Goal: Information Seeking & Learning: Learn about a topic

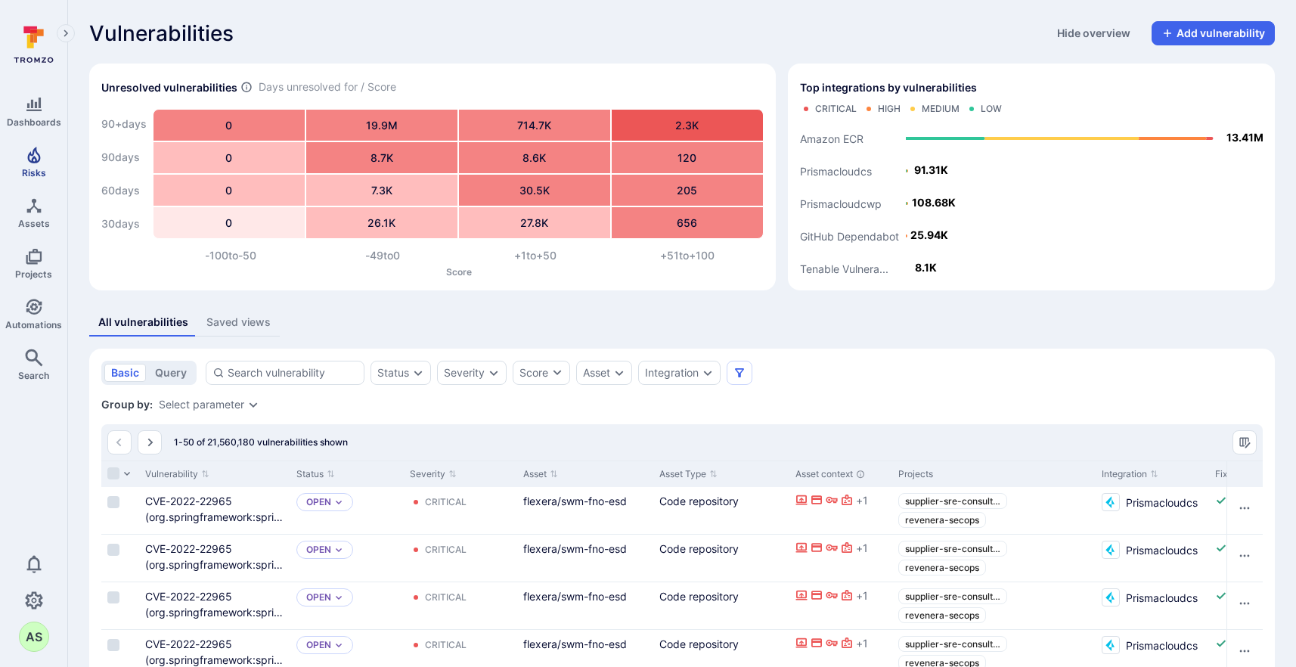
click at [28, 167] on span "Risks" at bounding box center [34, 172] width 24 height 11
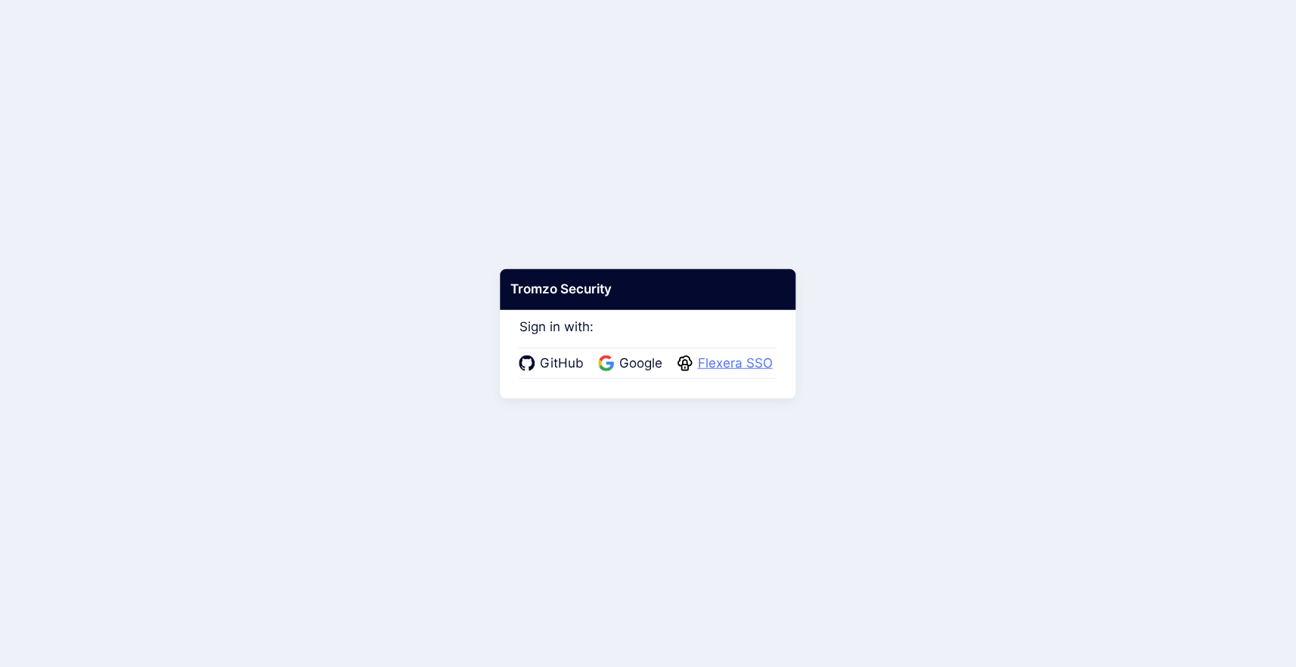
click at [736, 364] on span "Flexera SSO" at bounding box center [735, 364] width 84 height 20
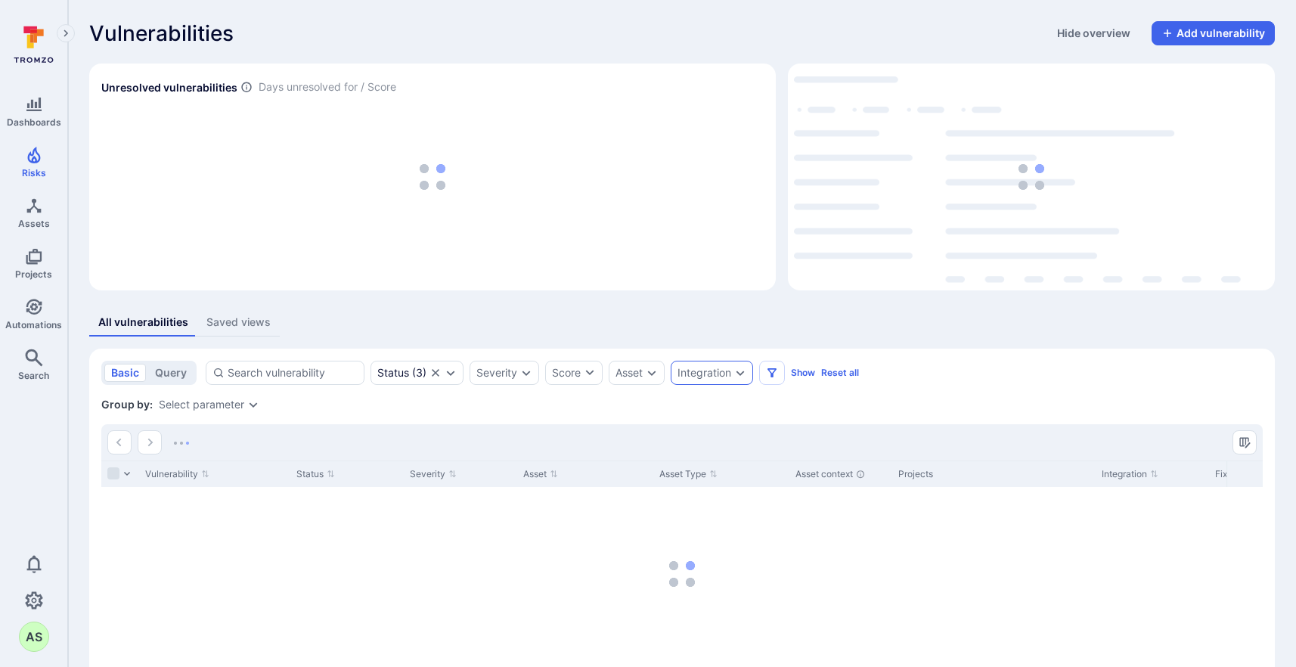
click at [735, 374] on icon "Expand dropdown" at bounding box center [740, 373] width 12 height 12
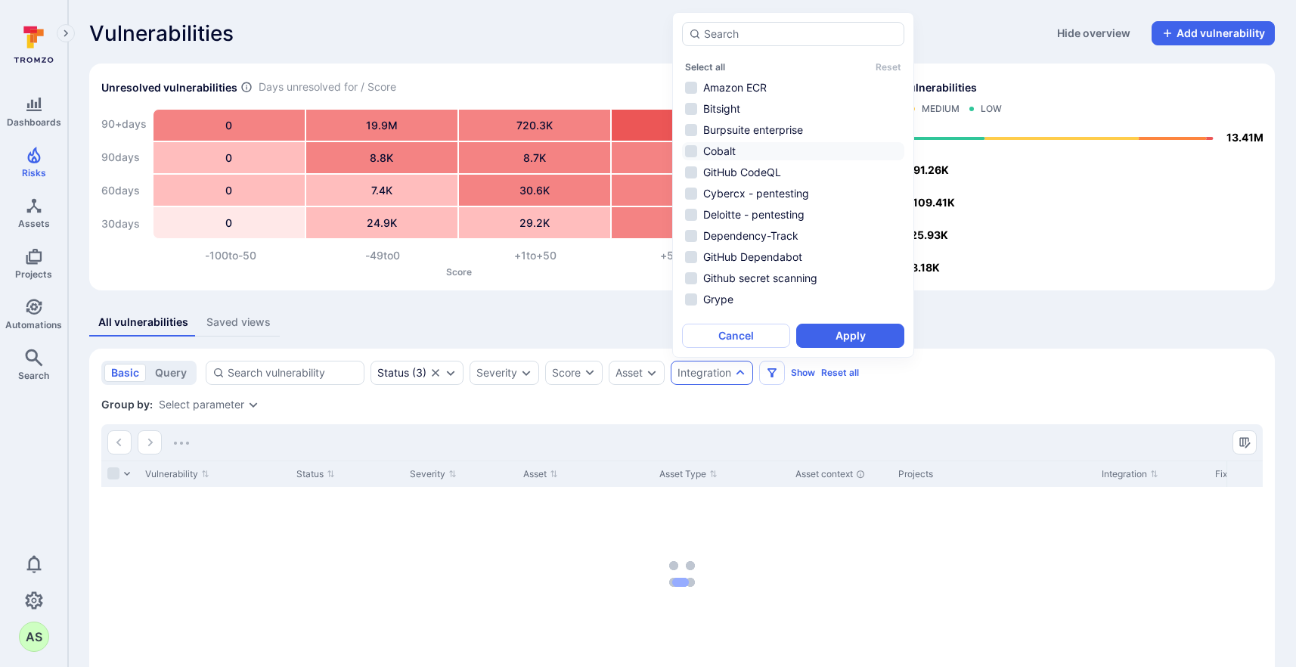
click at [767, 147] on li "Cobalt" at bounding box center [793, 151] width 222 height 18
click at [862, 335] on button "Apply" at bounding box center [850, 336] width 108 height 24
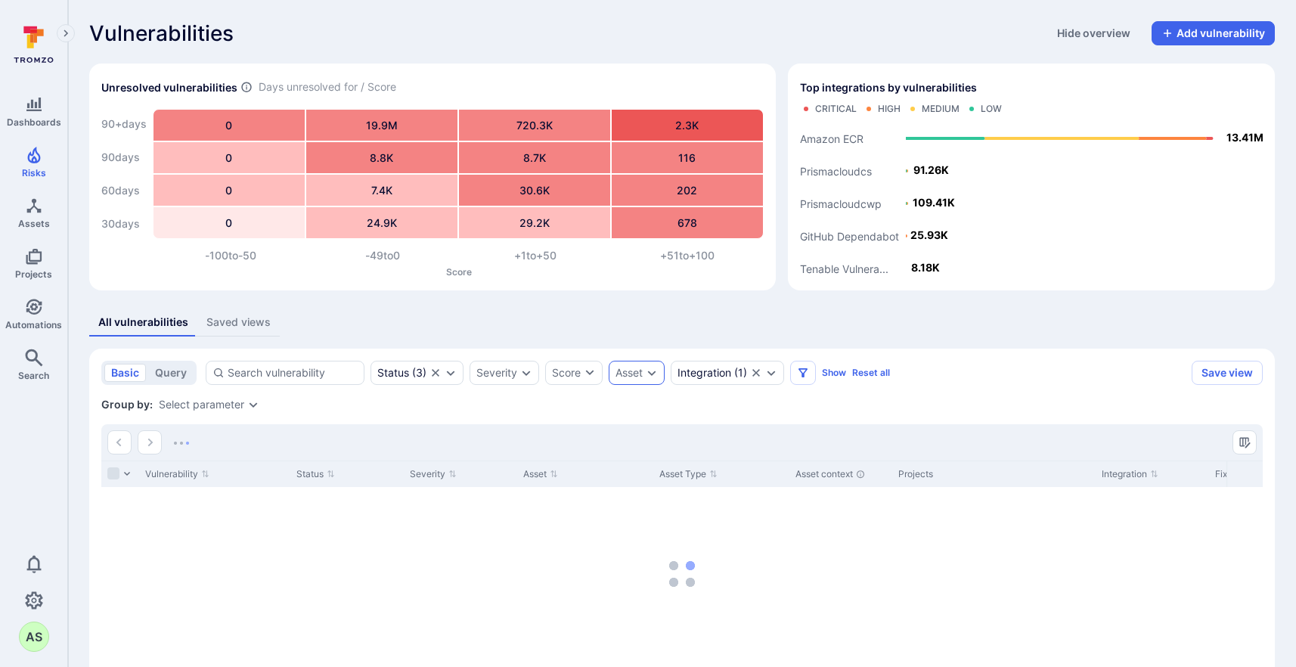
click at [655, 370] on icon "Expand dropdown" at bounding box center [651, 373] width 12 height 12
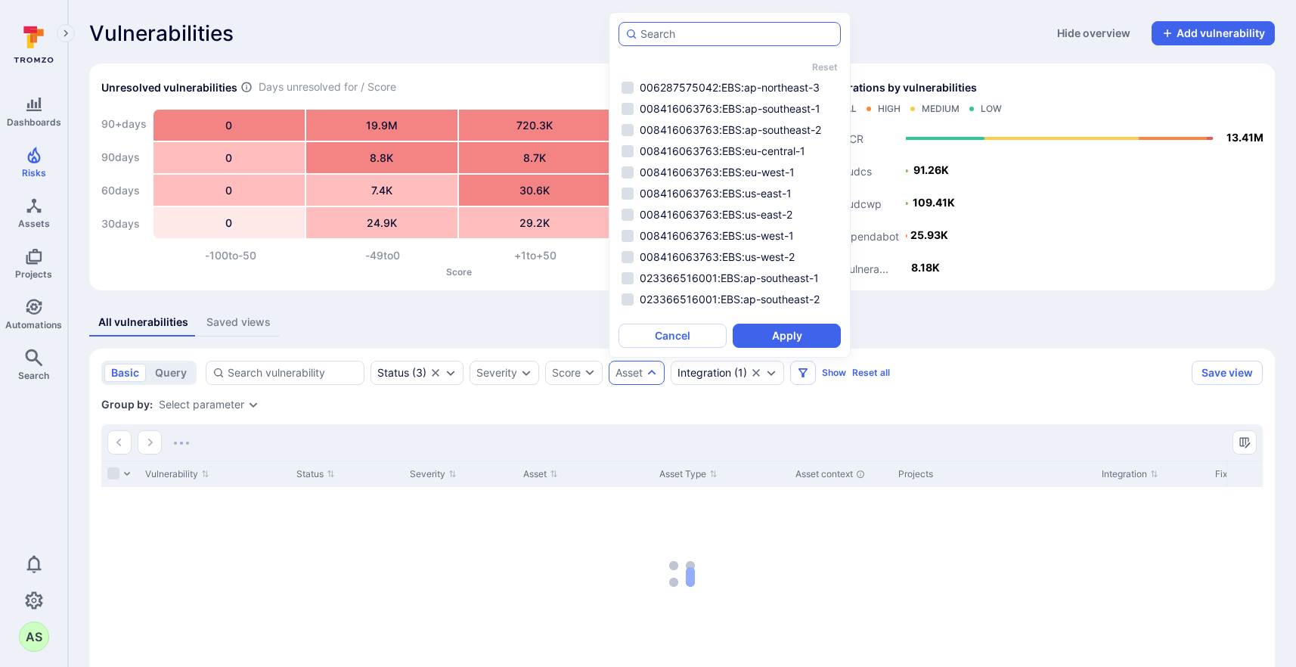
click at [695, 39] on input "autocomplete options" at bounding box center [736, 33] width 193 height 15
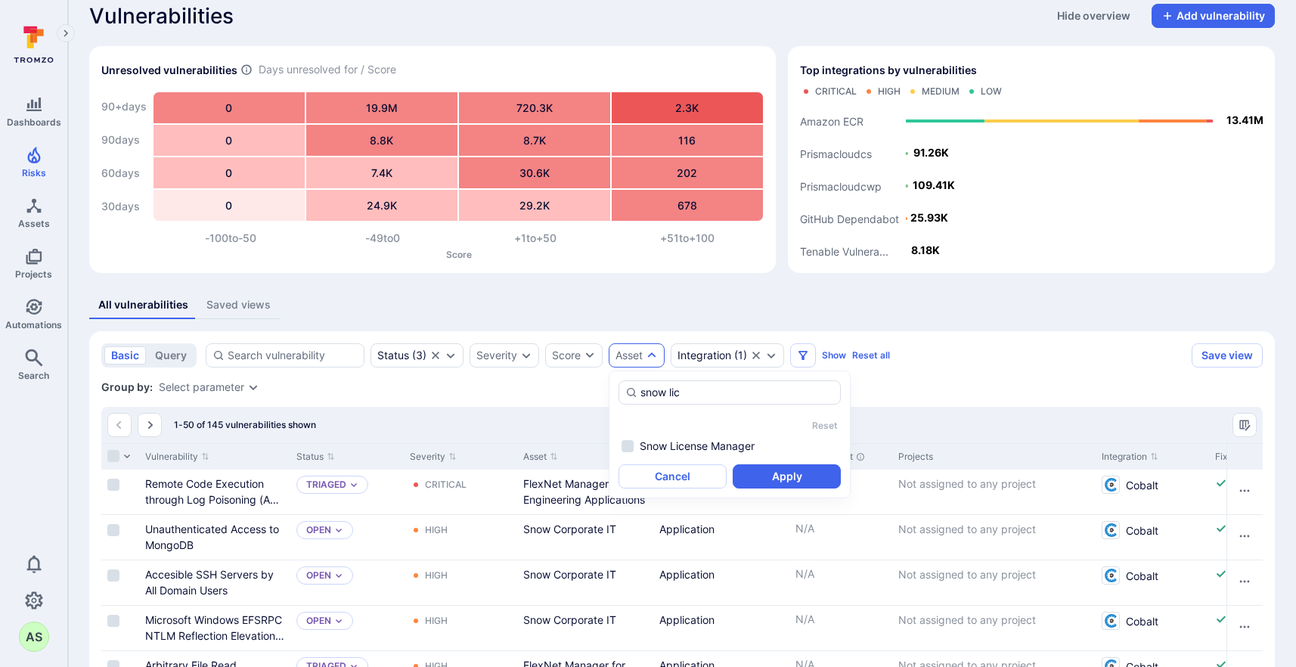
scroll to position [20, 0]
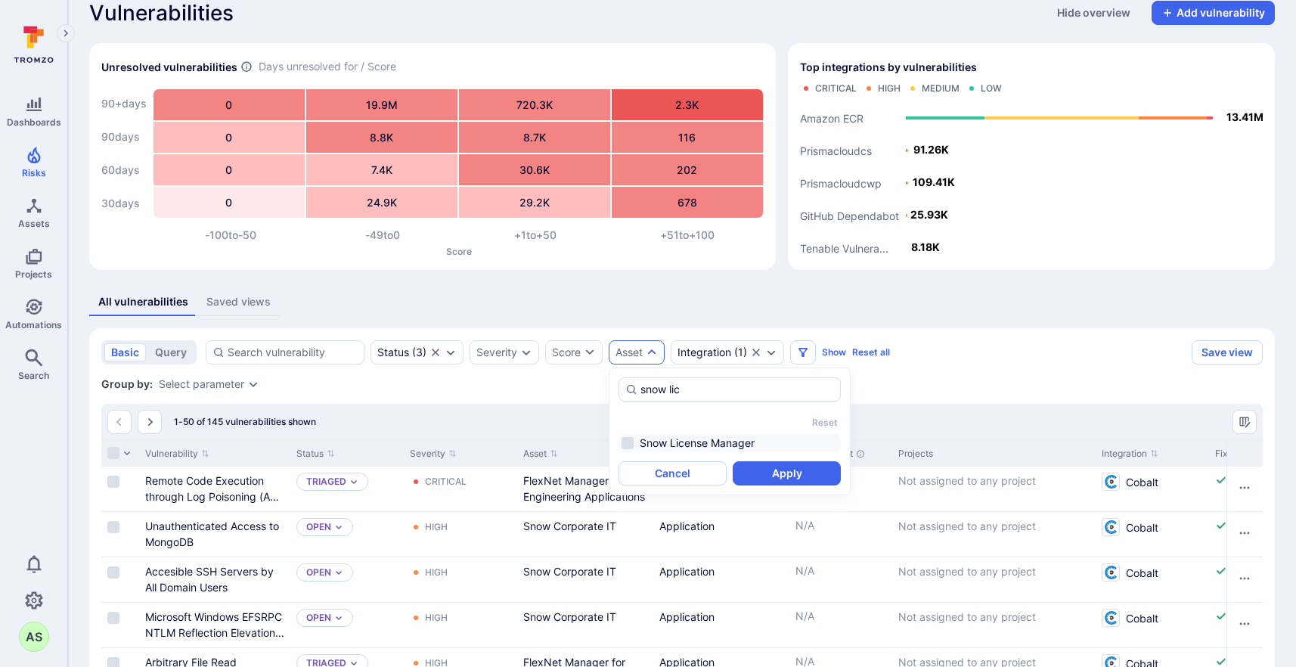
click at [745, 440] on li "Snow License Manager" at bounding box center [729, 443] width 222 height 18
type input "snow lic"
click at [769, 471] on button "Apply" at bounding box center [786, 473] width 108 height 24
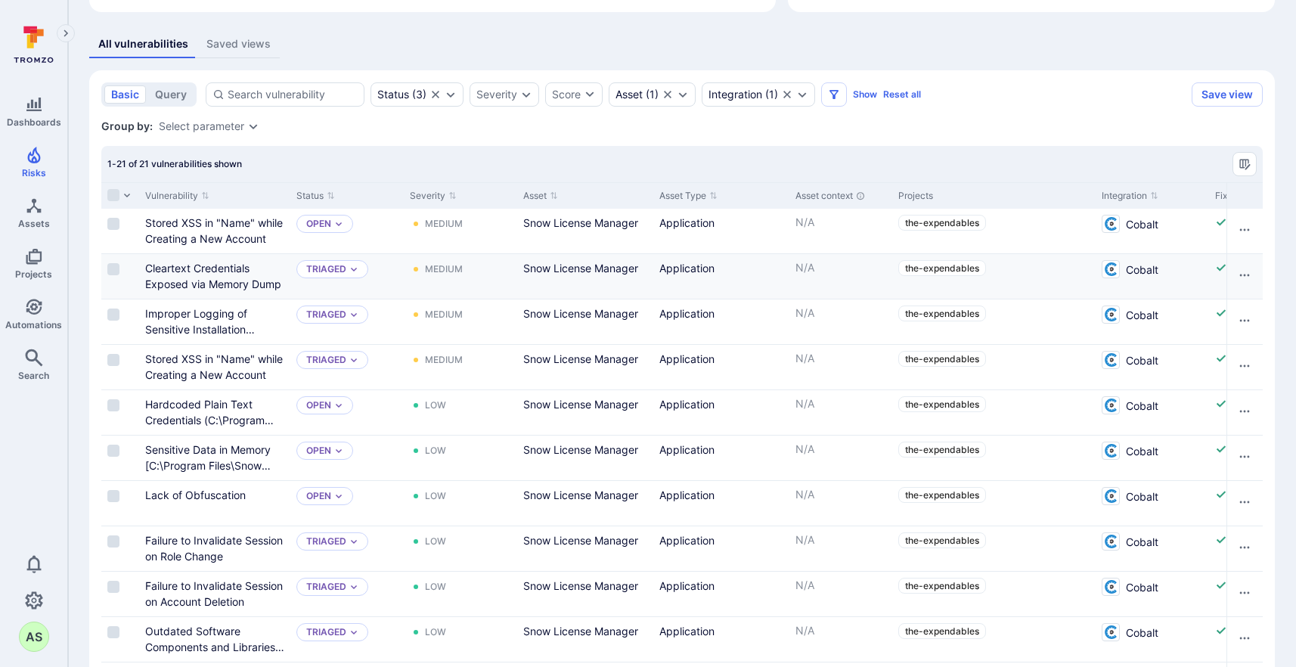
scroll to position [280, 0]
click at [235, 268] on link "Cleartext Credentials Exposed via Memory Dump" at bounding box center [213, 274] width 136 height 29
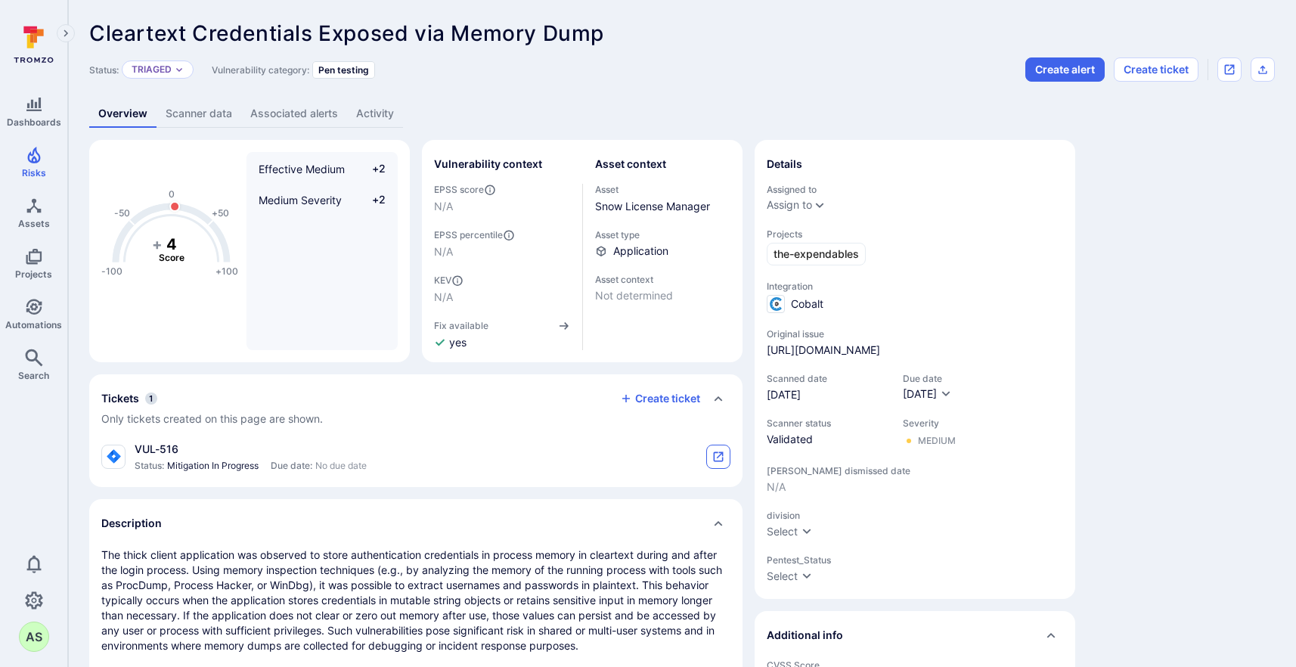
click at [723, 461] on icon "tickets card" at bounding box center [718, 456] width 12 height 12
